Goal: Task Accomplishment & Management: Manage account settings

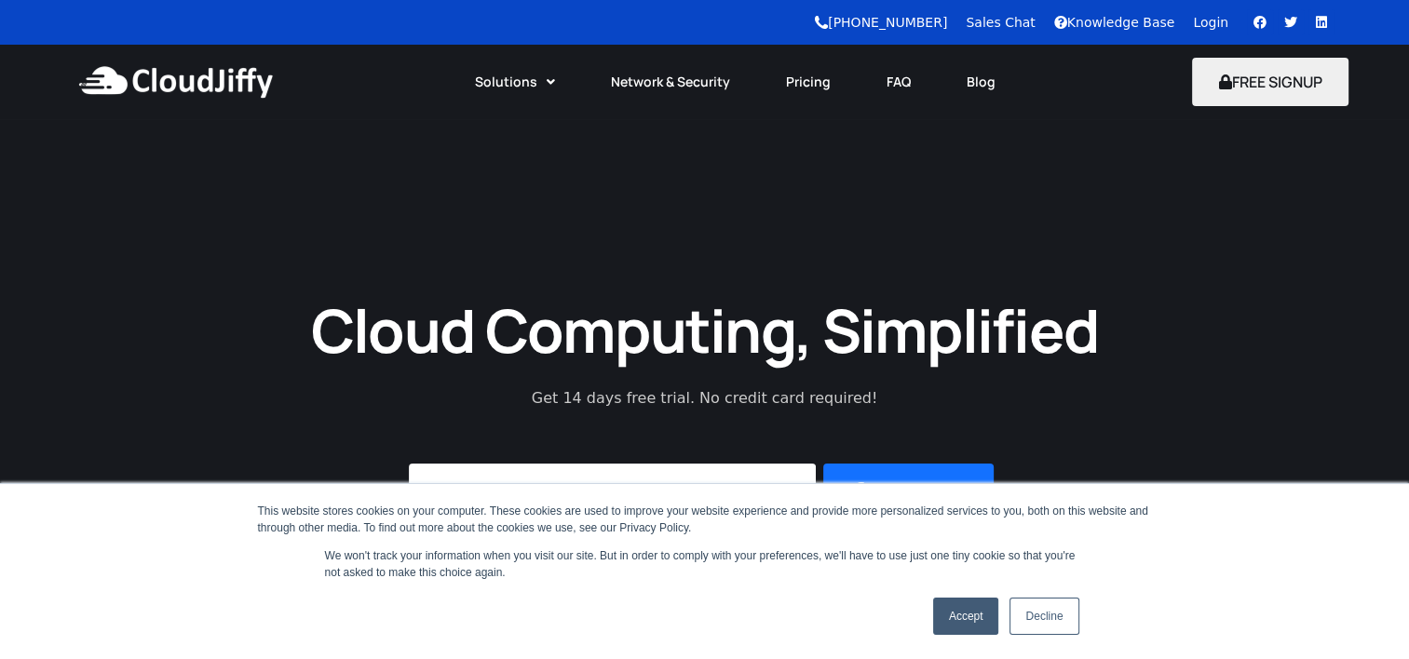
click at [1211, 25] on link "Login" at bounding box center [1210, 22] width 35 height 15
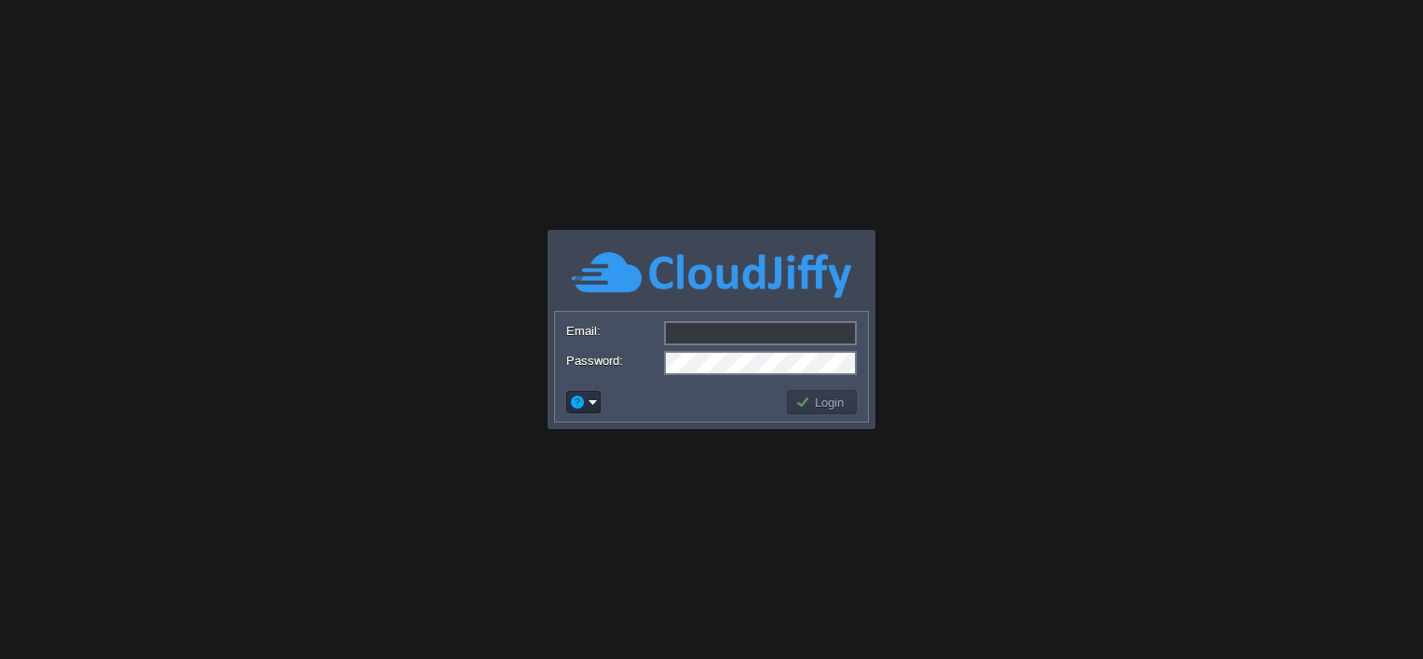
type input "[EMAIL_ADDRESS][DOMAIN_NAME]"
click at [820, 405] on button "Login" at bounding box center [822, 402] width 54 height 17
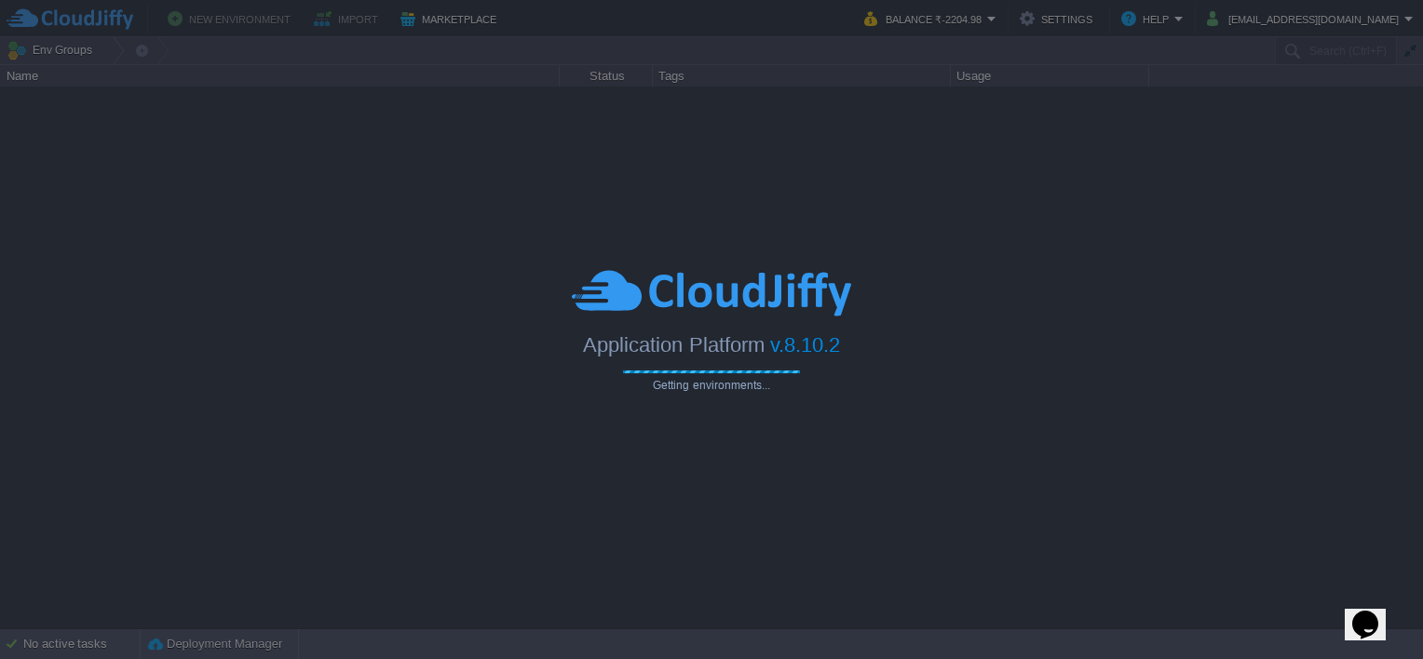
type input "Search (Ctrl+F)"
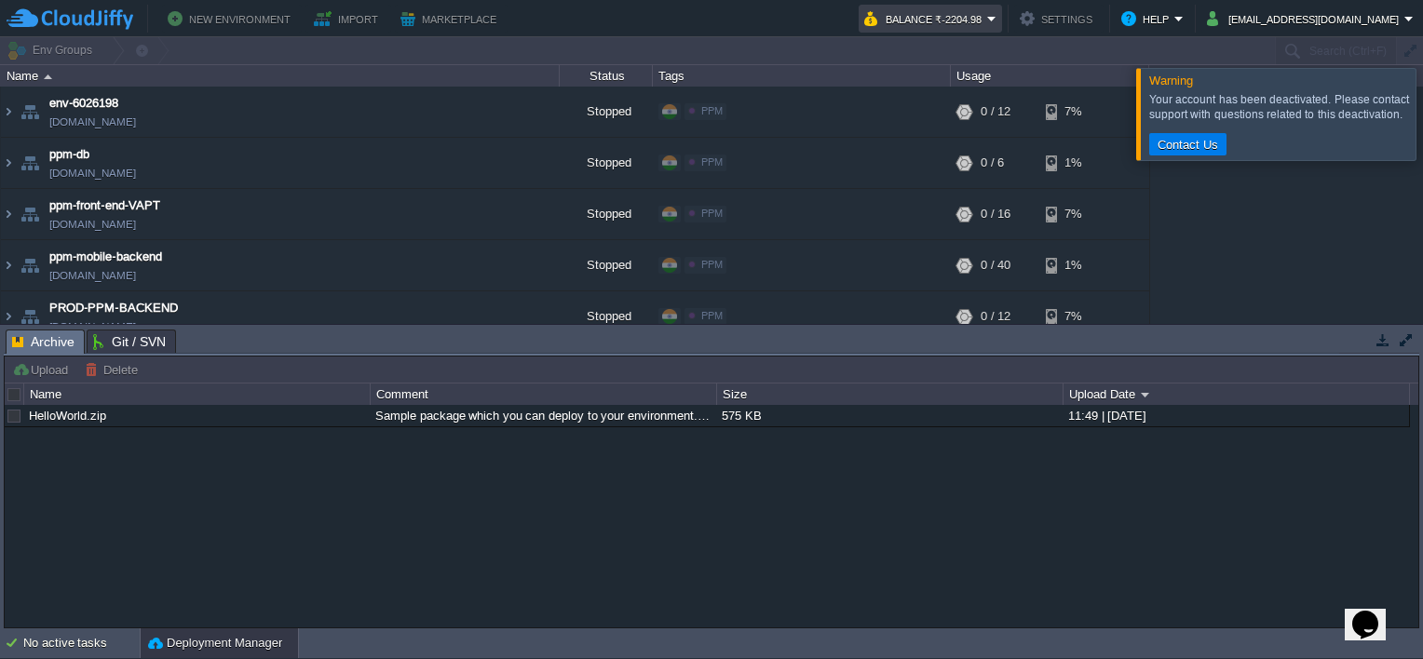
click at [987, 22] on button "Balance ₹-2204.98" at bounding box center [925, 18] width 123 height 22
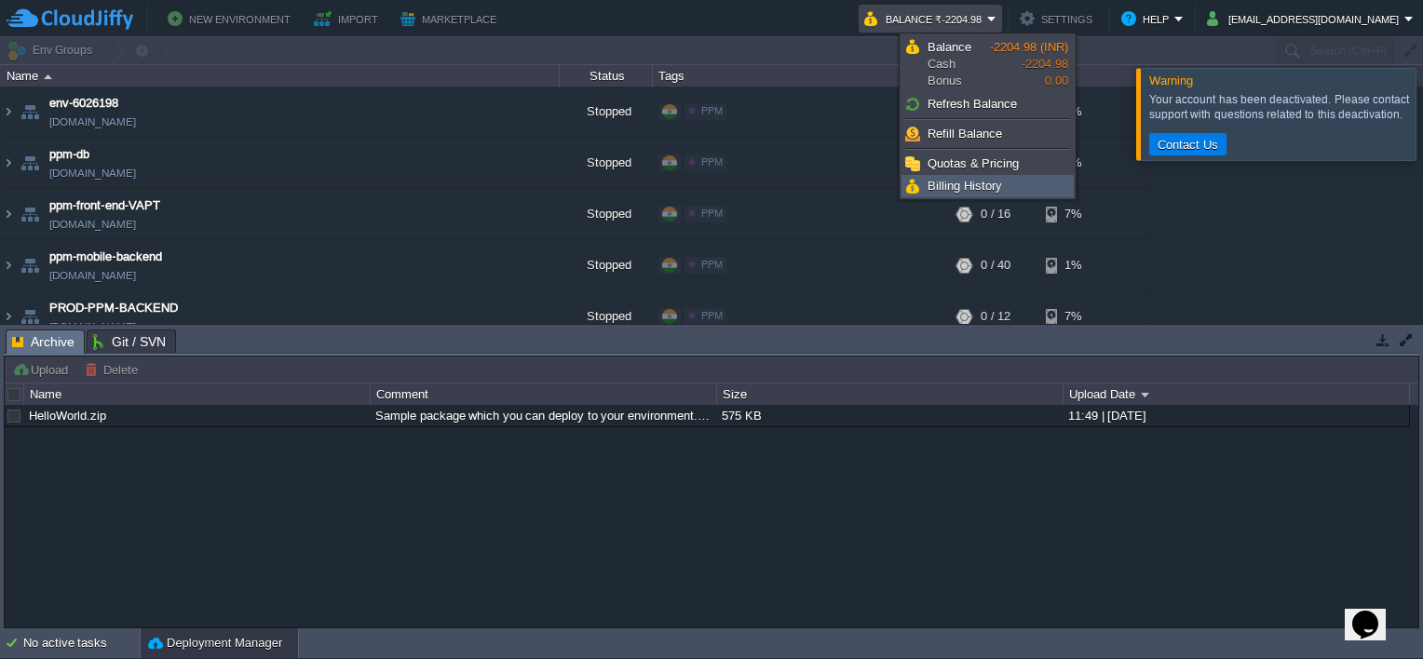
click at [966, 184] on span "Billing History" at bounding box center [965, 186] width 75 height 14
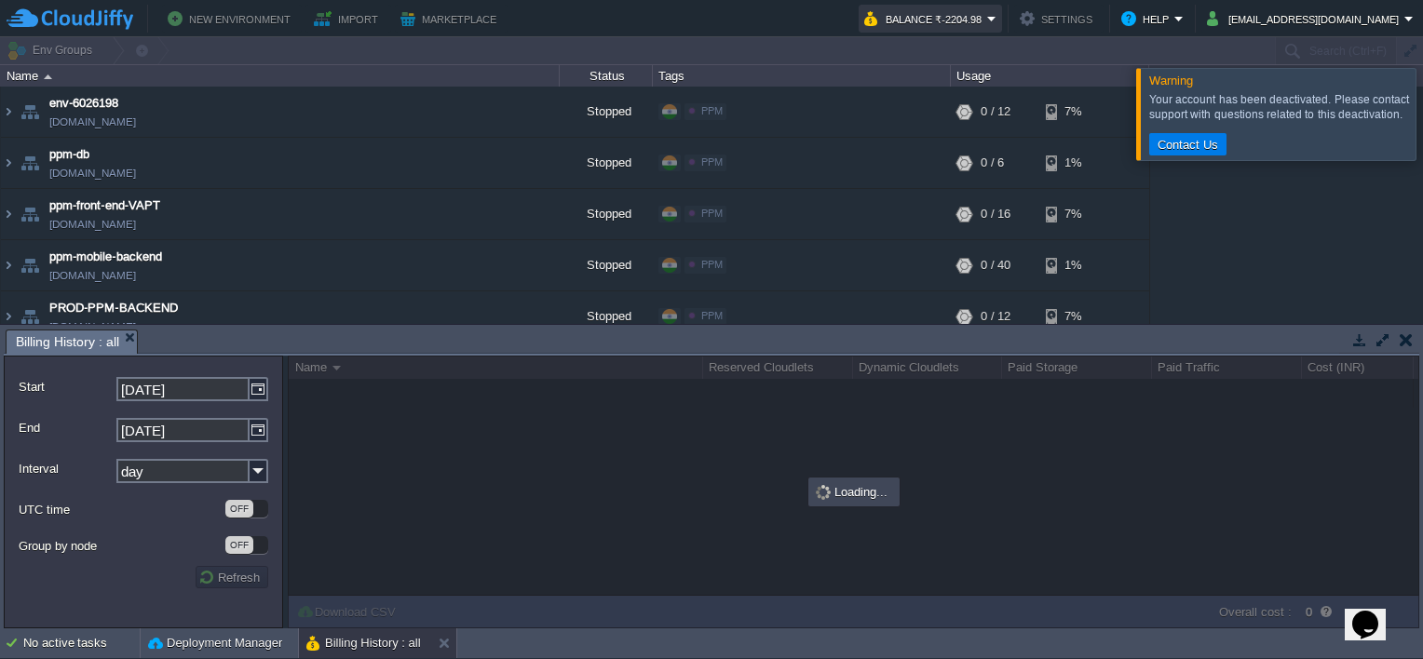
click at [987, 17] on button "Balance ₹-2204.98" at bounding box center [925, 18] width 123 height 22
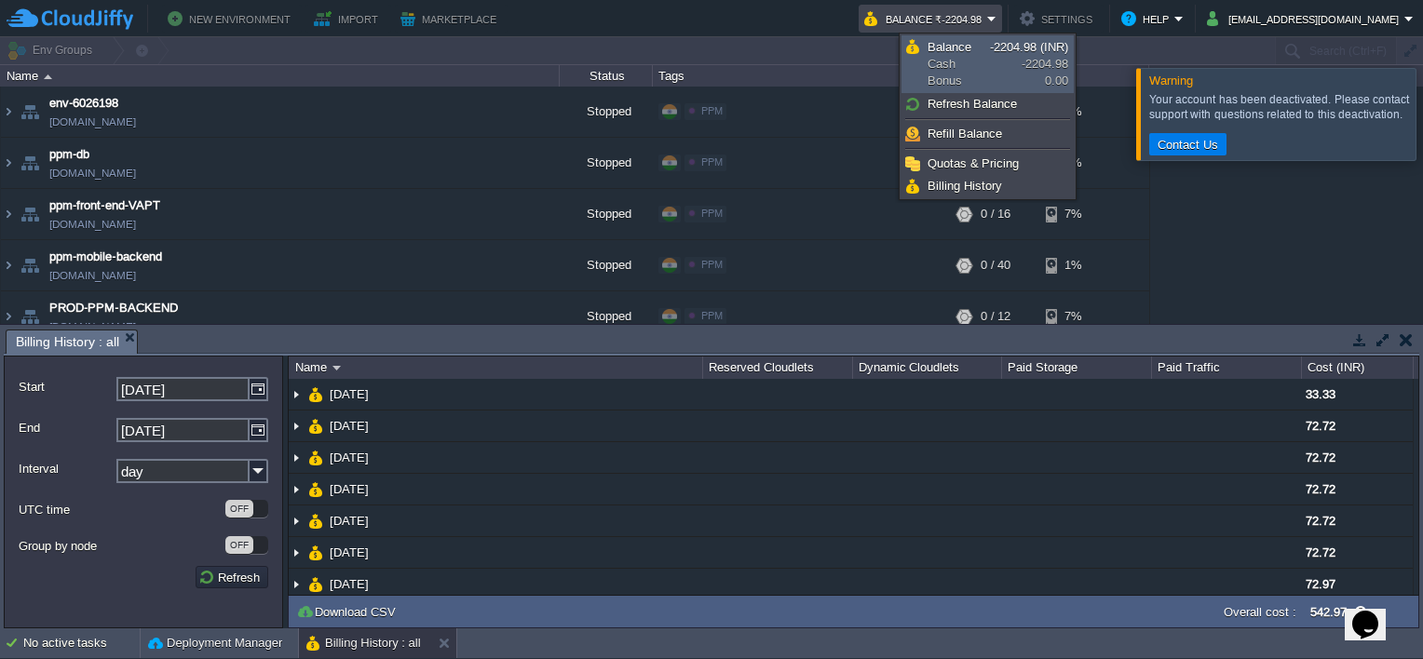
click at [963, 46] on span "Balance" at bounding box center [950, 47] width 44 height 14
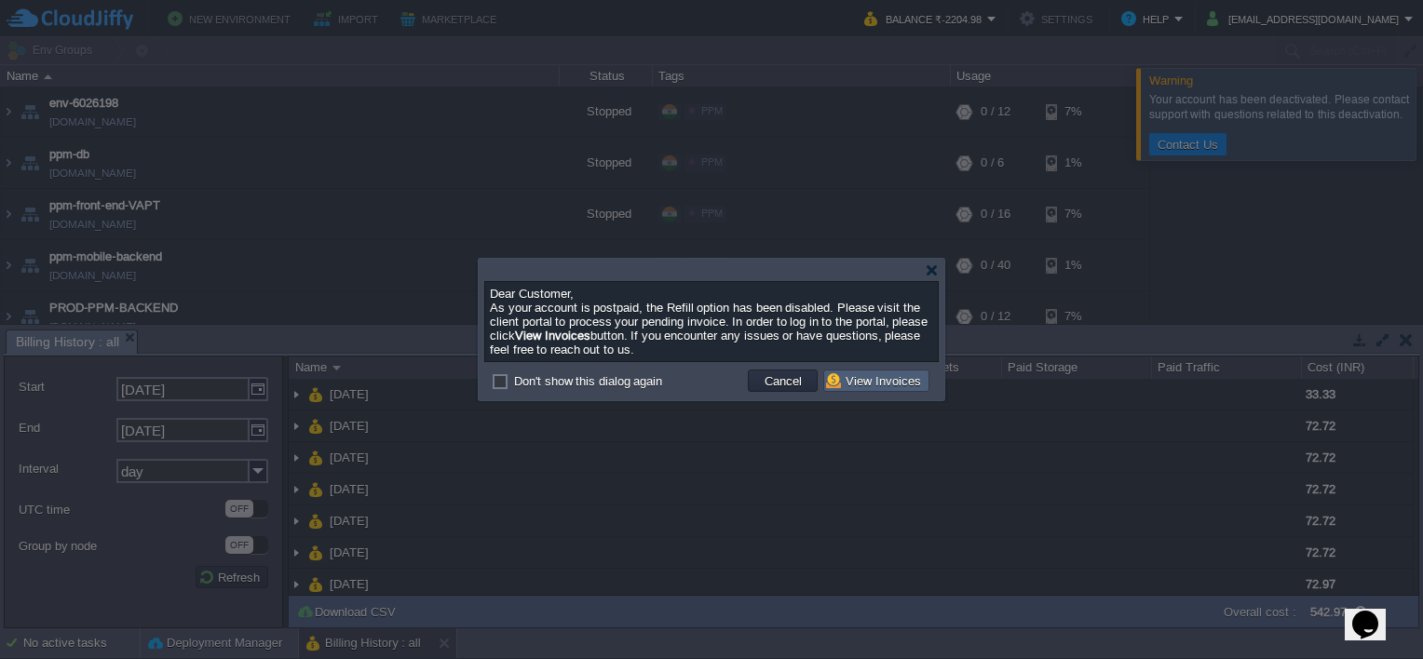
click at [864, 379] on button "View Invoices" at bounding box center [876, 381] width 101 height 17
